Goal: Task Accomplishment & Management: Manage account settings

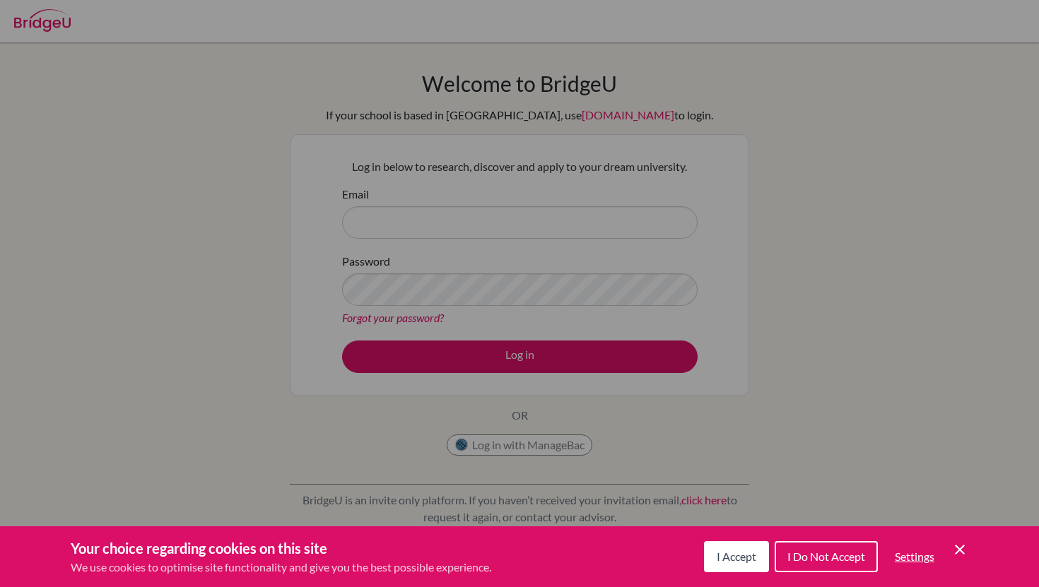
click at [483, 208] on div "Cookie Preferences" at bounding box center [519, 293] width 1039 height 587
click at [472, 212] on div "Cookie Preferences" at bounding box center [519, 293] width 1039 height 587
click at [732, 553] on span "I Accept" at bounding box center [736, 556] width 40 height 13
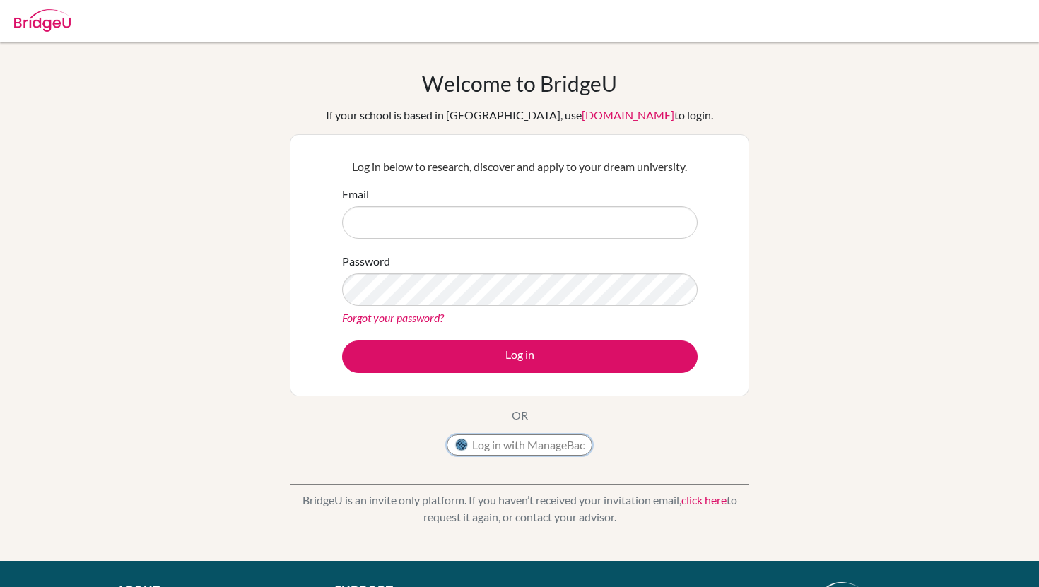
click at [545, 448] on button "Log in with ManageBac" at bounding box center [520, 445] width 146 height 21
click at [424, 214] on input "Email" at bounding box center [519, 222] width 355 height 33
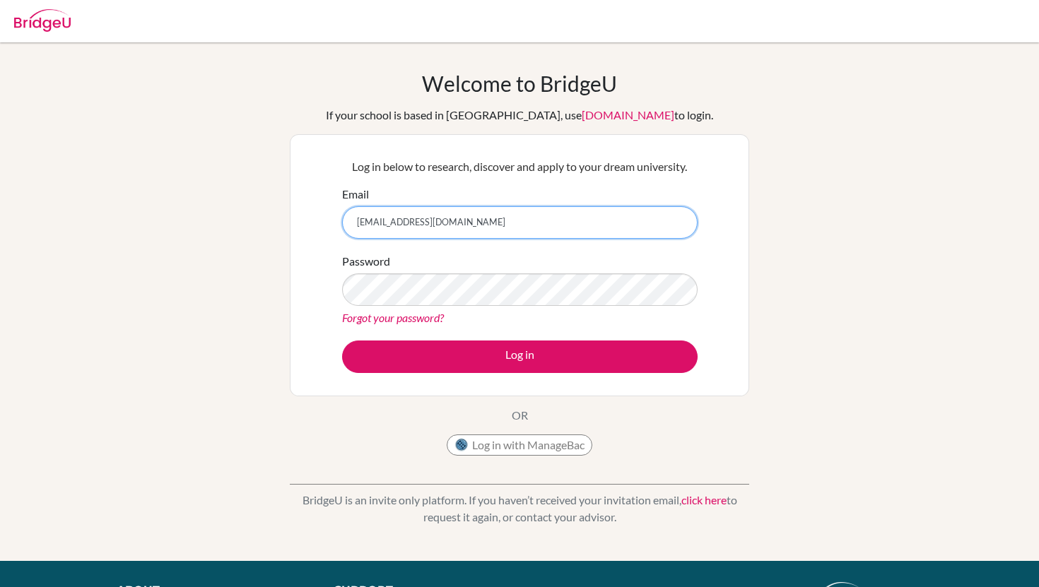
type input "Shaqina_2107099@mis.sch.id"
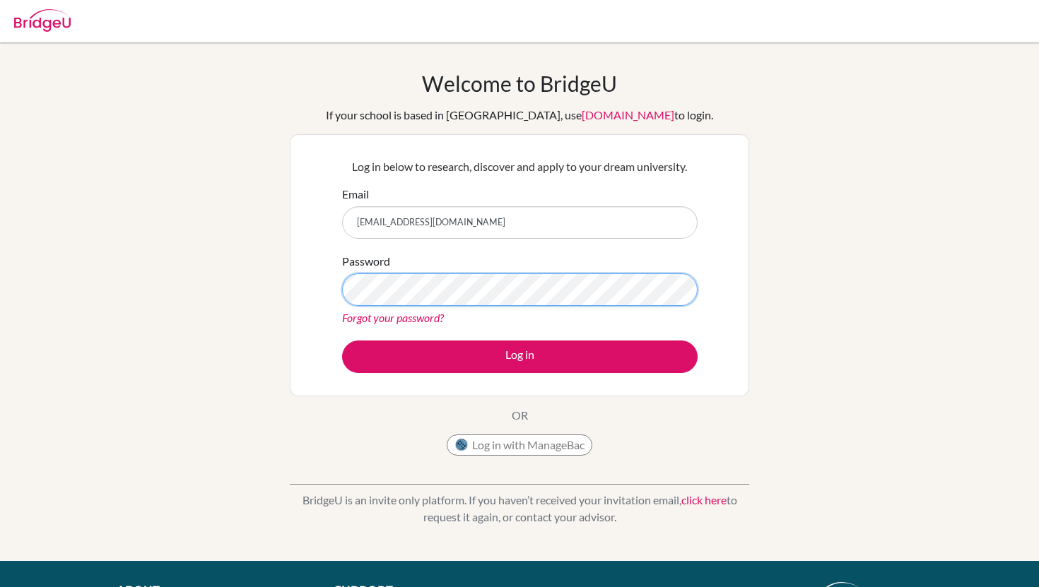
click at [342, 341] on button "Log in" at bounding box center [519, 357] width 355 height 33
click at [420, 325] on div "Forgot your password?" at bounding box center [519, 317] width 355 height 17
click at [418, 320] on link "Forgot your password?" at bounding box center [393, 317] width 102 height 13
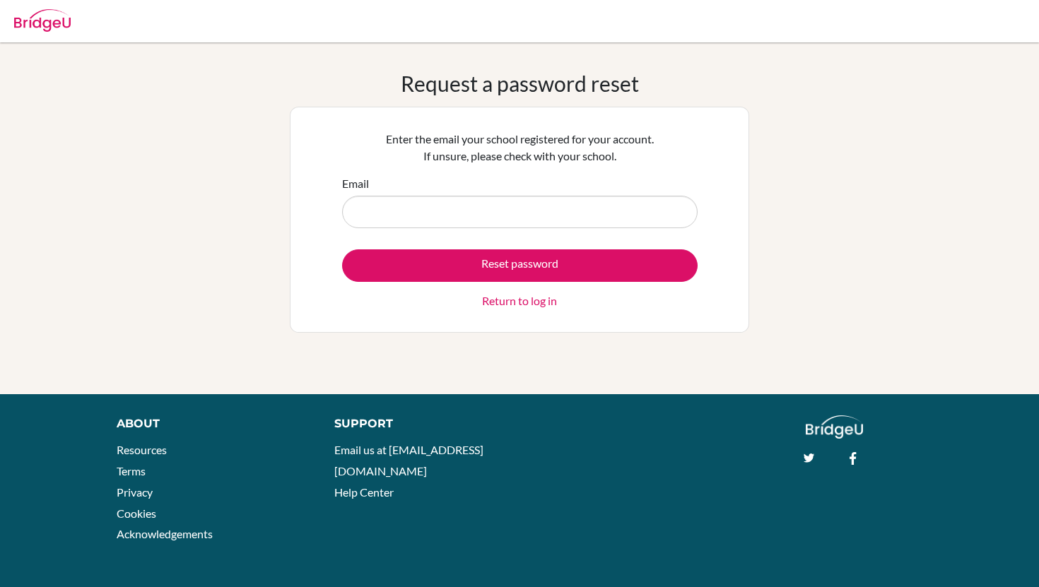
click at [418, 213] on input "Email" at bounding box center [519, 212] width 355 height 33
type input "[EMAIL_ADDRESS][DOMAIN_NAME]"
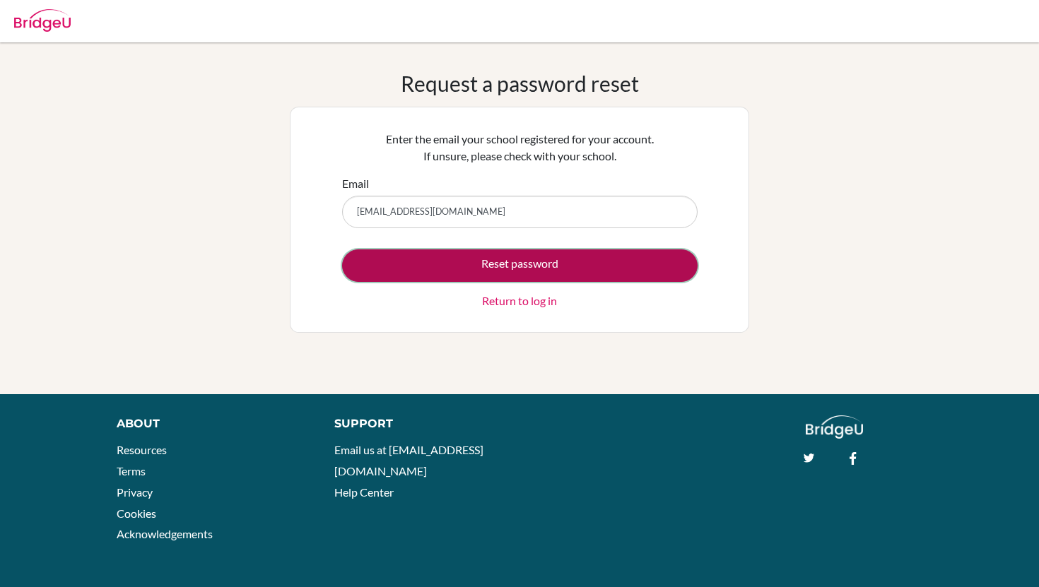
click at [440, 270] on button "Reset password" at bounding box center [519, 265] width 355 height 33
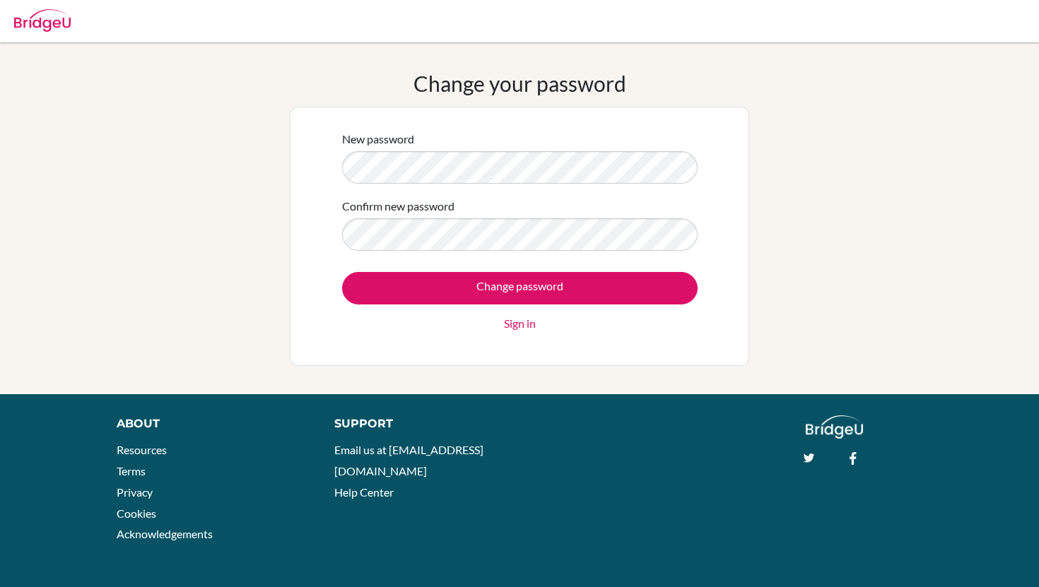
click at [721, 167] on div "New password Confirm new password Change password Sign in" at bounding box center [519, 236] width 459 height 259
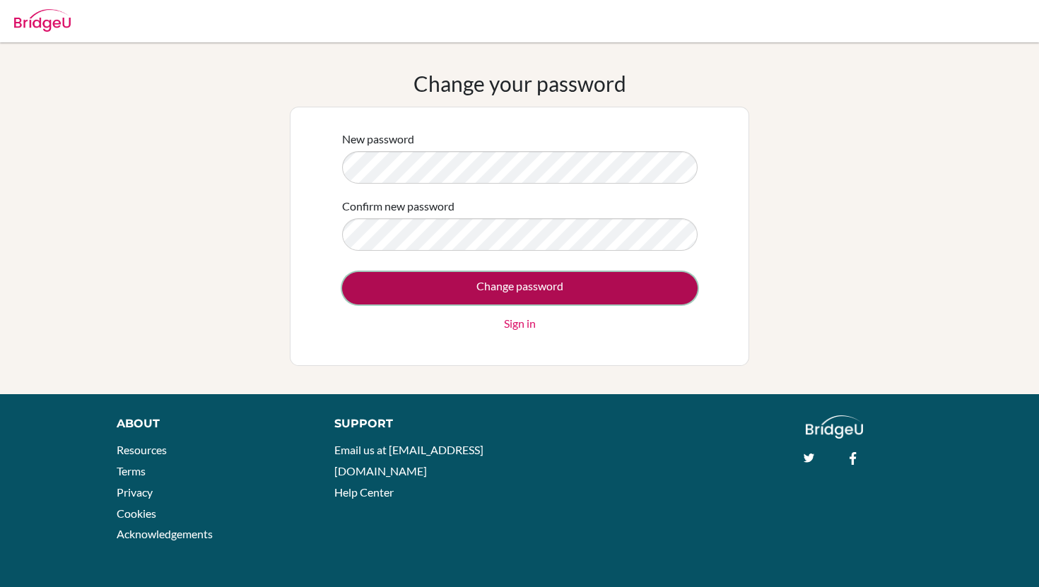
click at [598, 284] on input "Change password" at bounding box center [519, 288] width 355 height 33
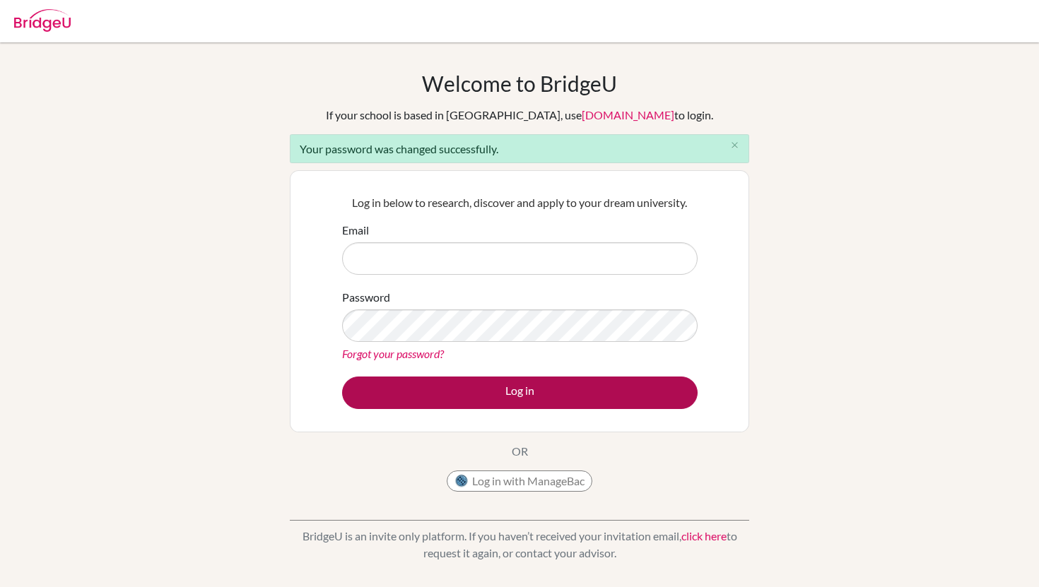
type input "shaqina_2107099@mis.sch.id"
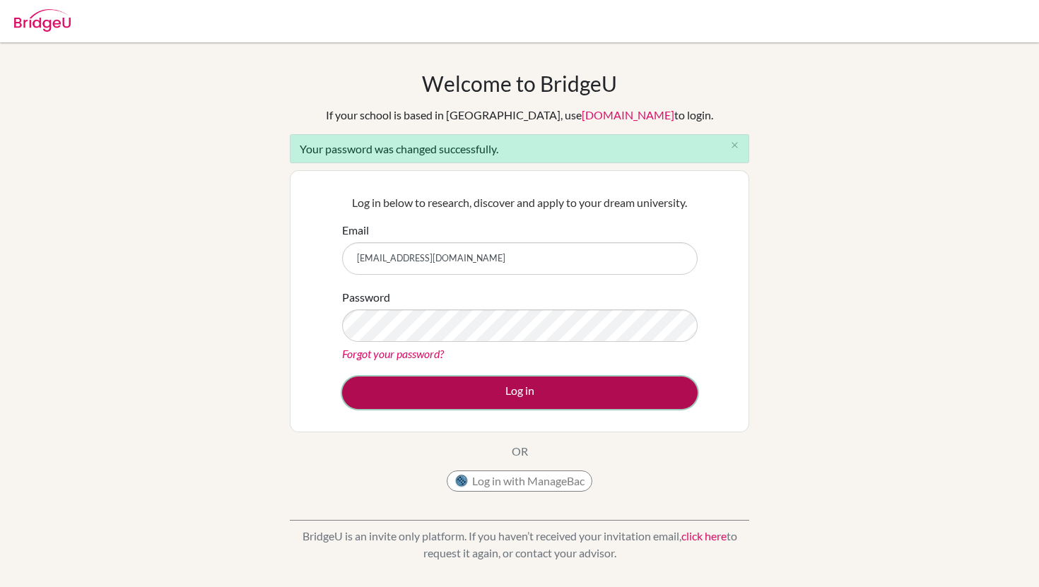
click at [504, 393] on button "Log in" at bounding box center [519, 393] width 355 height 33
click at [481, 399] on button "Log in" at bounding box center [519, 393] width 355 height 33
